Goal: Task Accomplishment & Management: Manage account settings

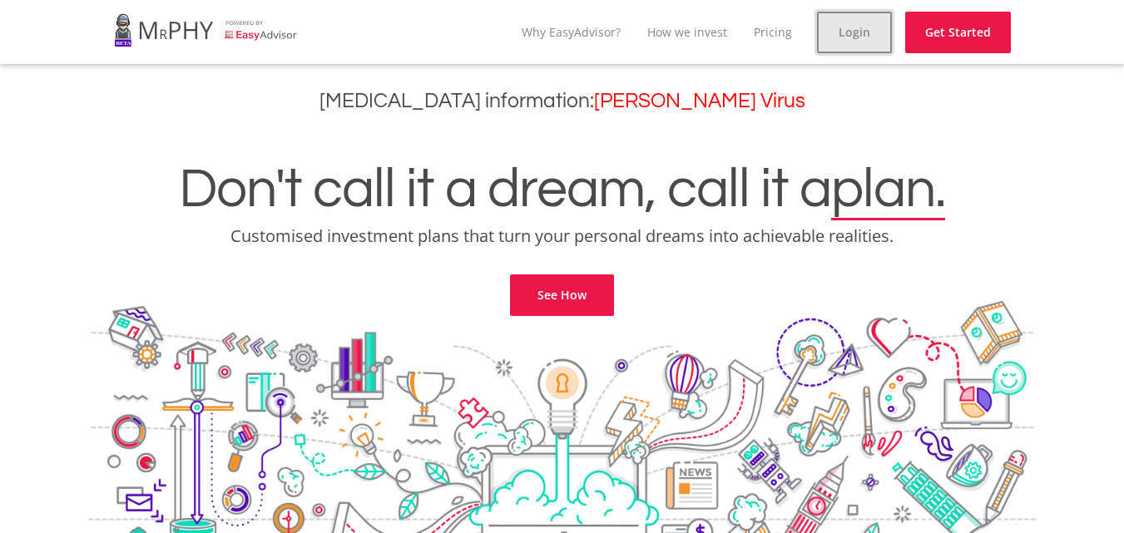
click at [862, 35] on link "Login" at bounding box center [854, 33] width 75 height 42
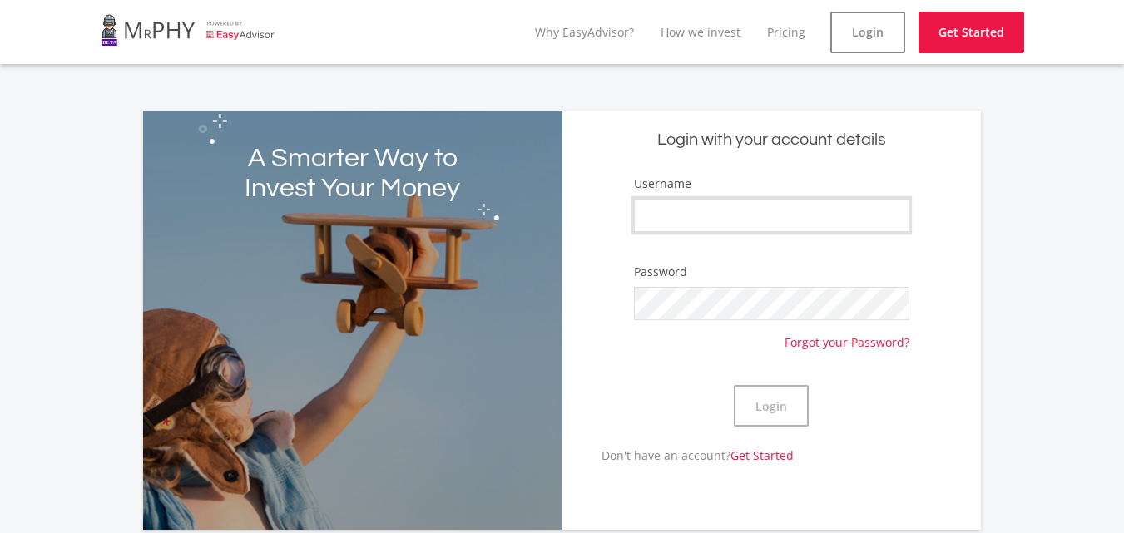
click at [747, 219] on input "Username" at bounding box center [772, 215] width 276 height 33
type input "[PERSON_NAME]"
click at [734, 385] on button "Login" at bounding box center [771, 406] width 75 height 42
